Goal: Navigation & Orientation: Find specific page/section

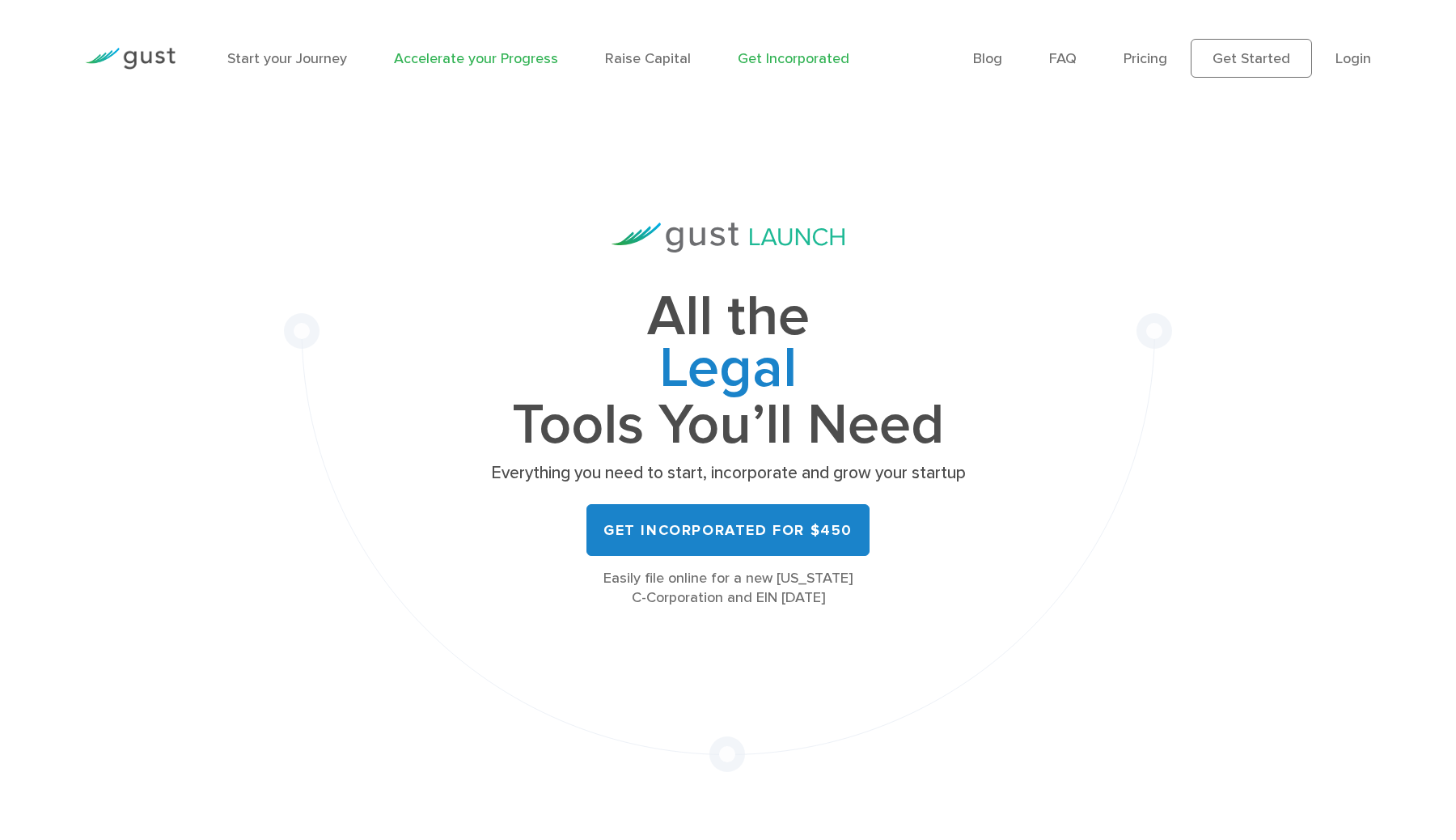
click at [475, 57] on link "Accelerate your Progress" at bounding box center [475, 58] width 164 height 17
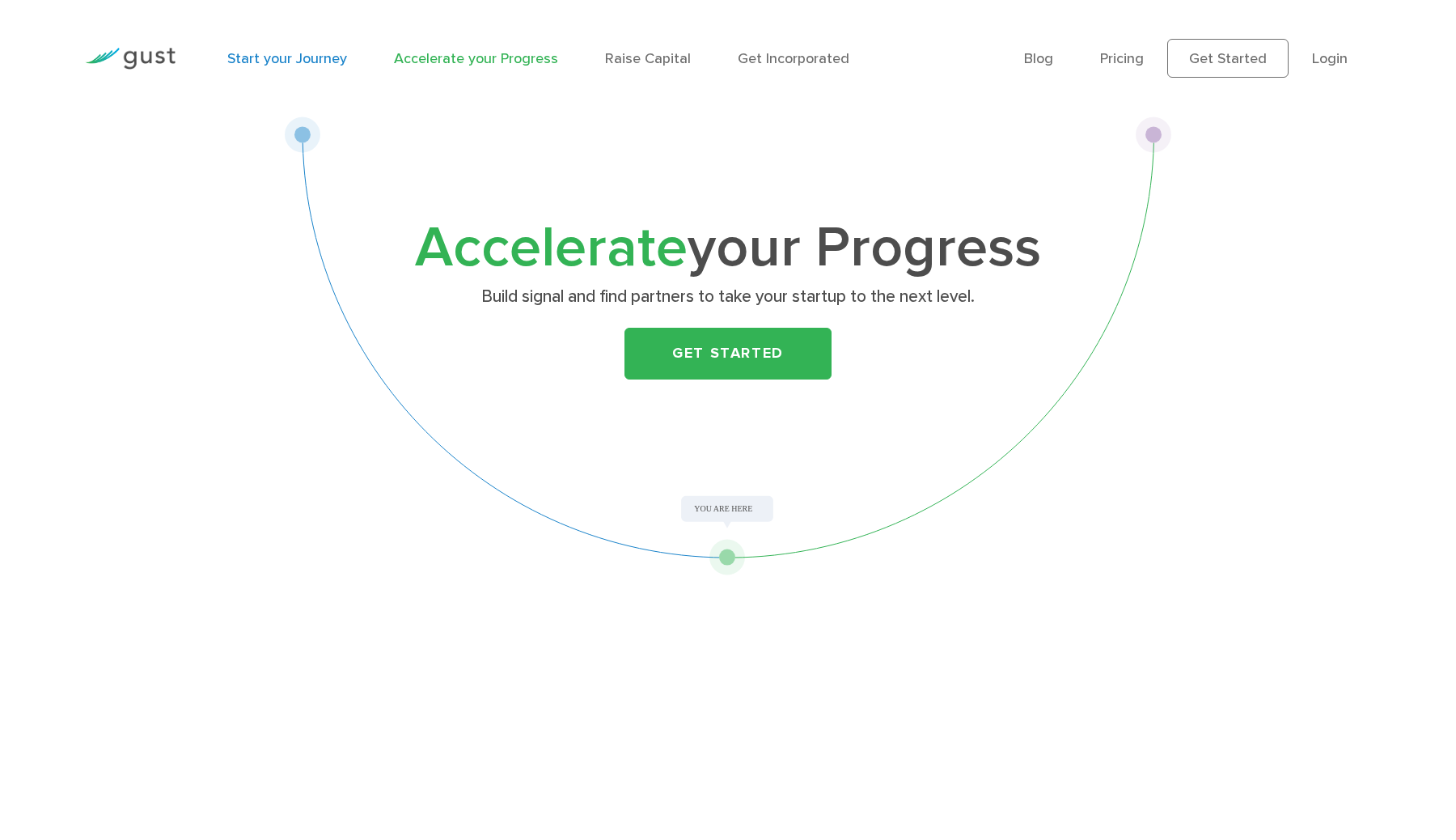
click at [320, 54] on link "Start your Journey" at bounding box center [288, 58] width 120 height 17
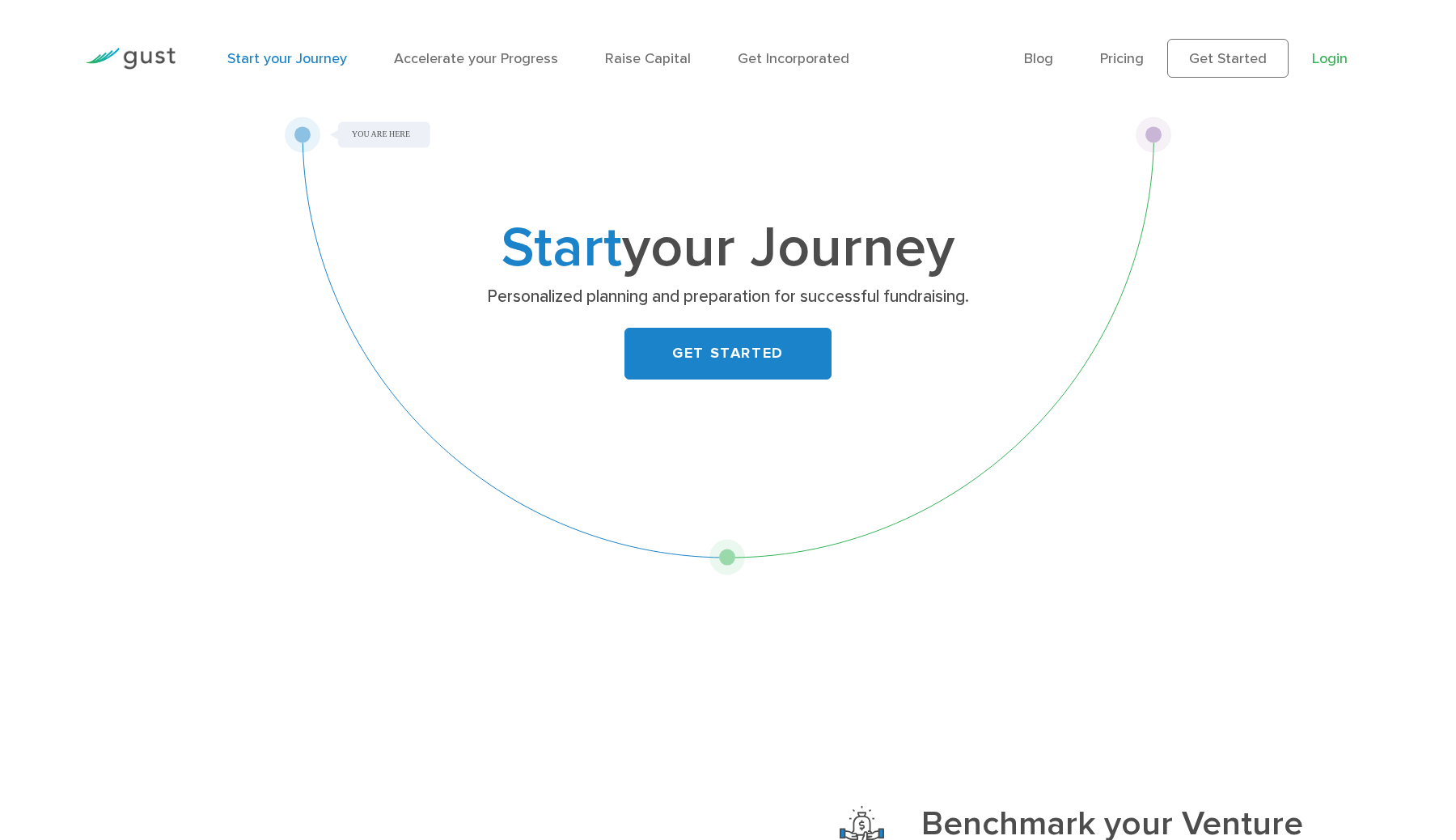
click at [1322, 60] on link "Login" at bounding box center [1330, 58] width 36 height 17
